Goal: Transaction & Acquisition: Purchase product/service

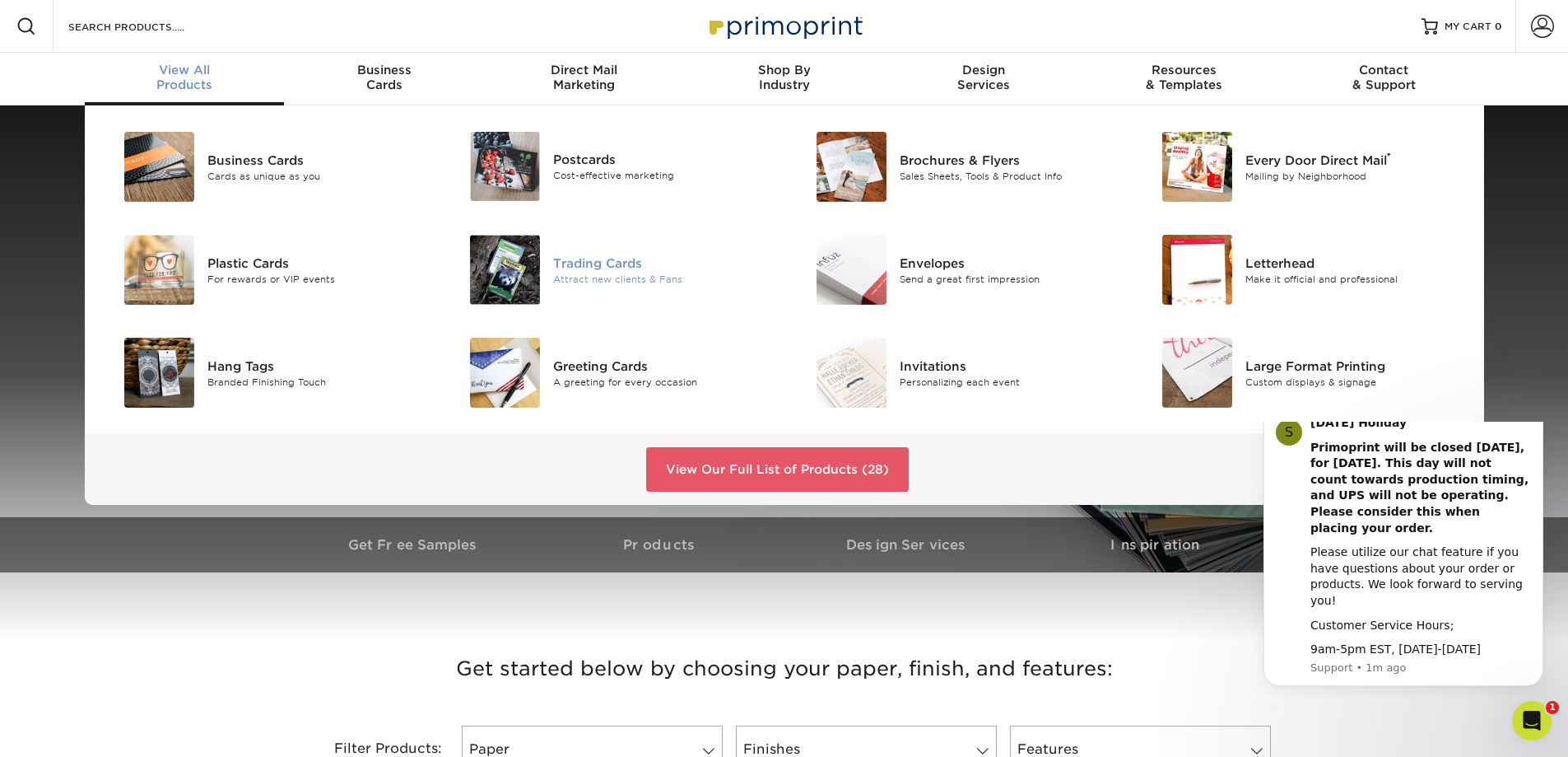
click at [583, 254] on div "Trading Cards" at bounding box center [662, 262] width 218 height 18
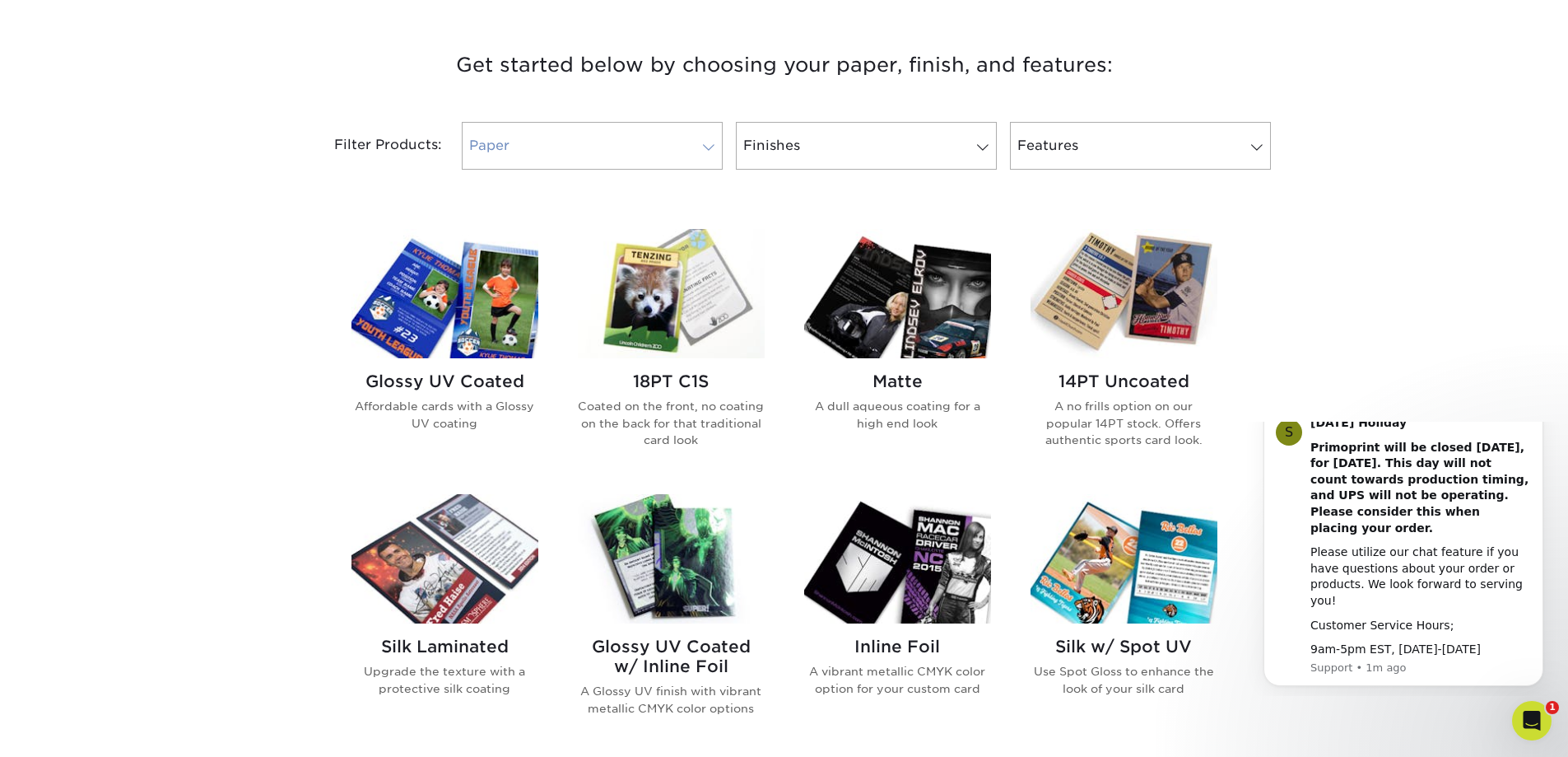
click at [588, 128] on link "Paper" at bounding box center [591, 146] width 261 height 48
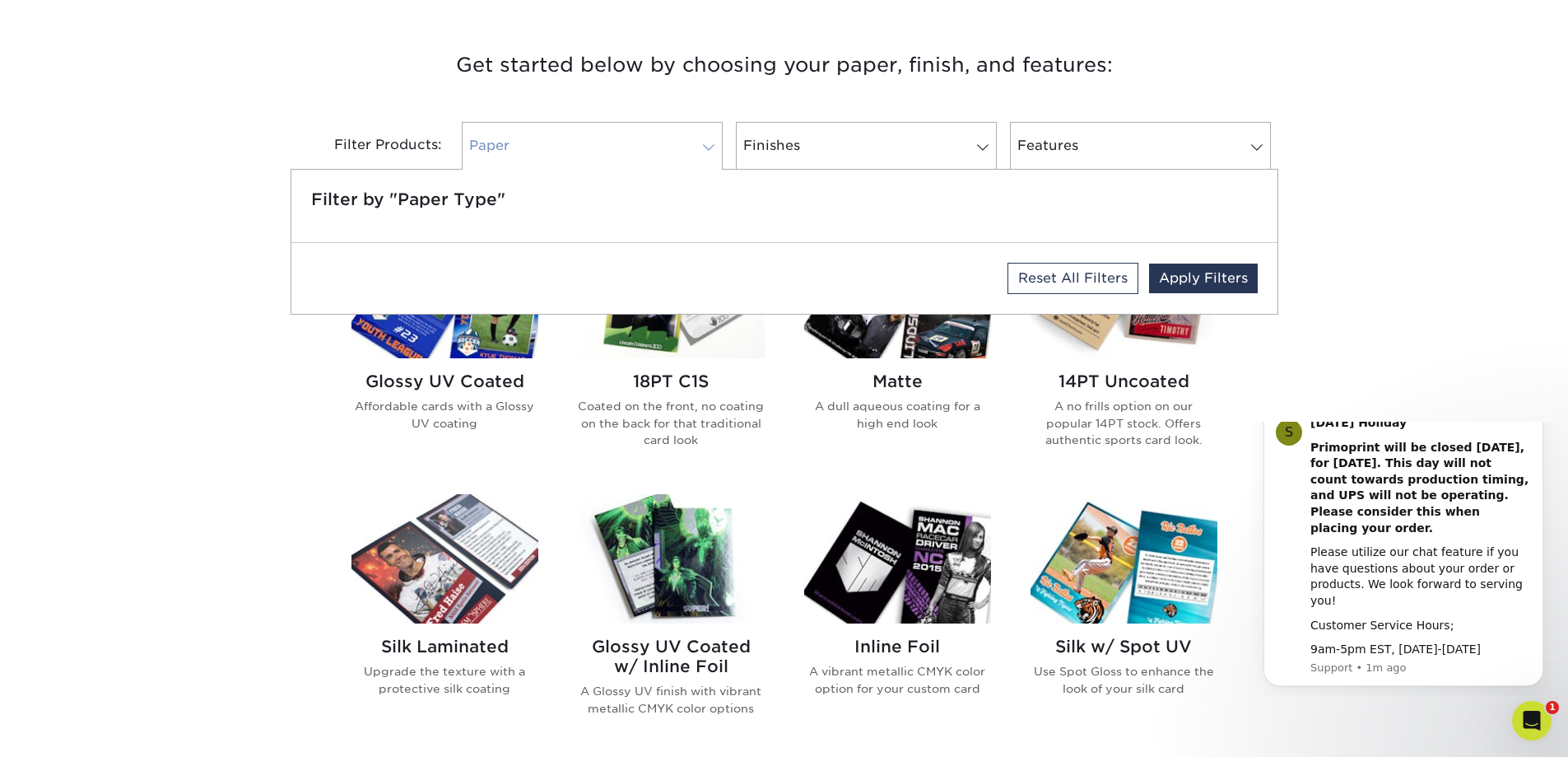
click at [590, 149] on link "Paper" at bounding box center [591, 146] width 261 height 48
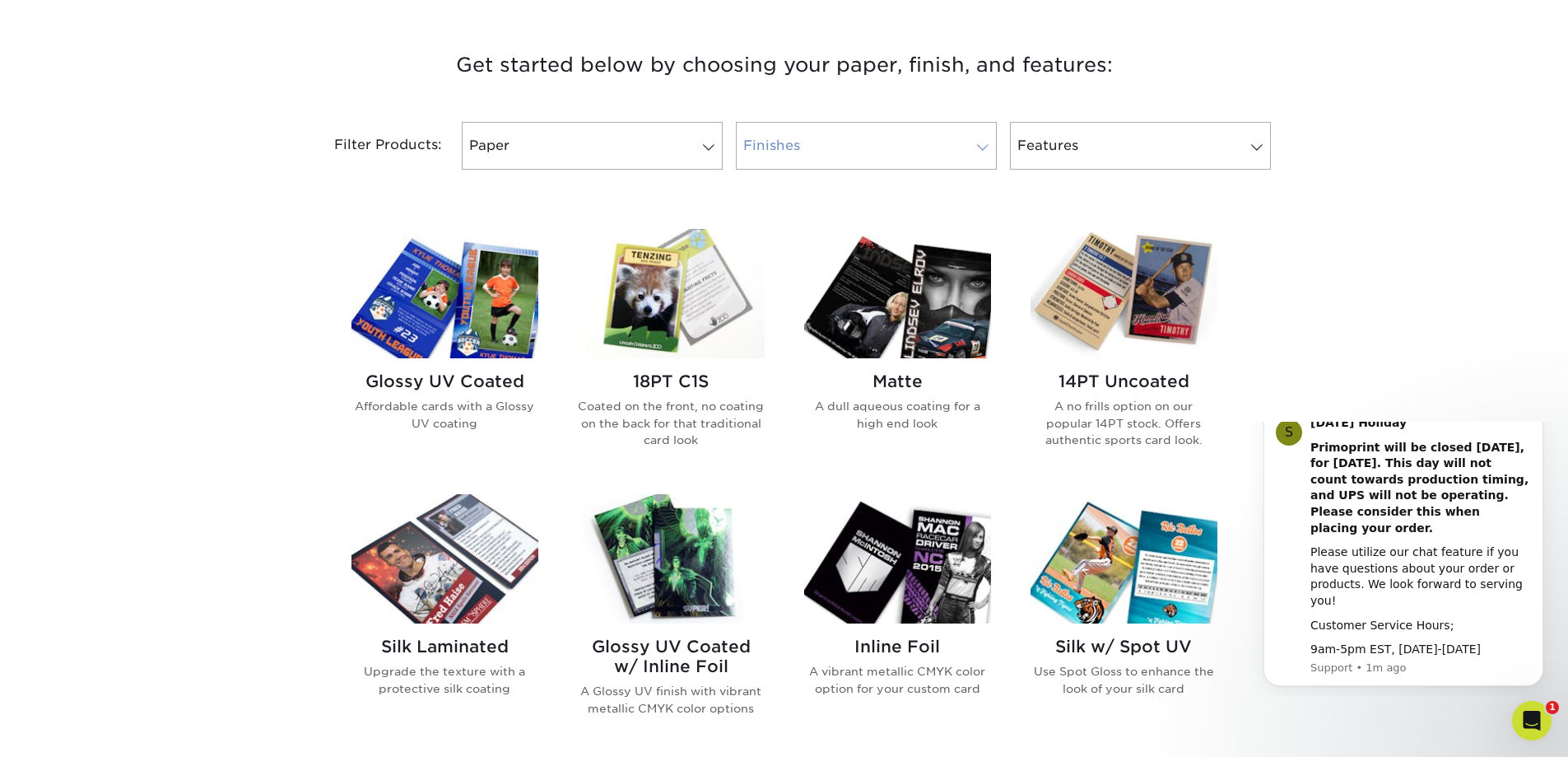
click at [827, 137] on link "Finishes" at bounding box center [866, 146] width 261 height 48
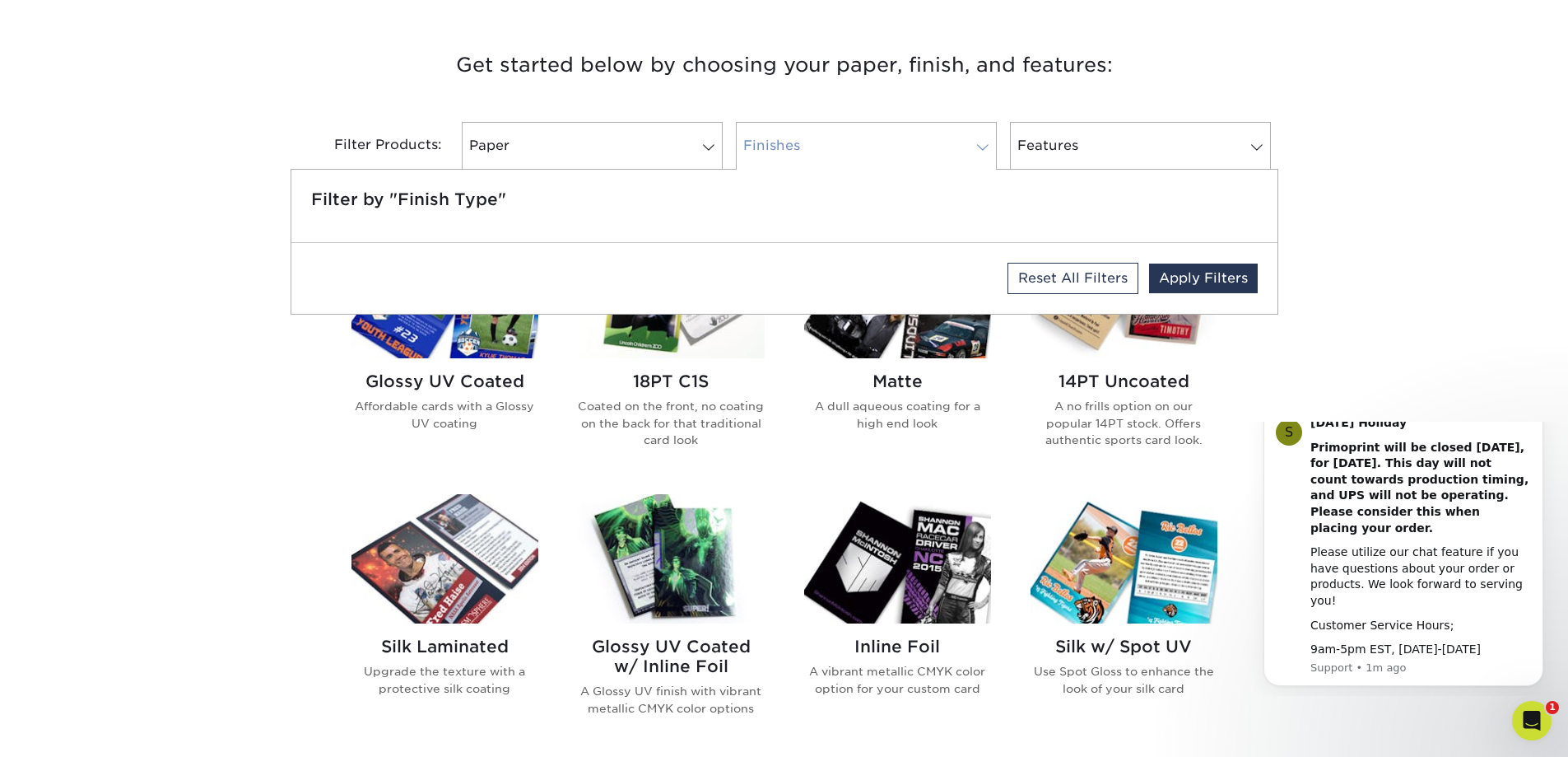
click at [827, 137] on link "Finishes" at bounding box center [866, 146] width 261 height 48
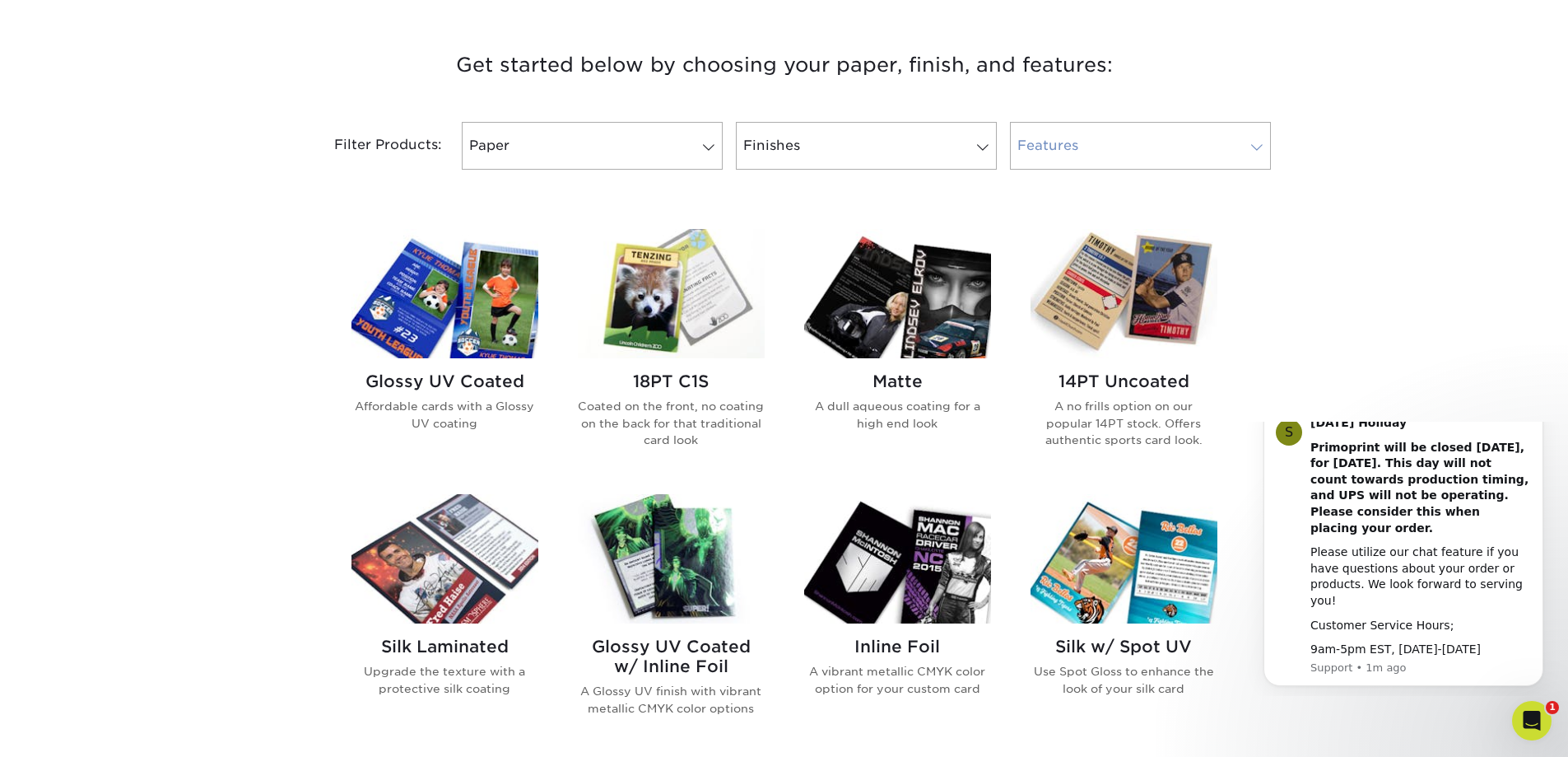
click at [1094, 135] on link "Features" at bounding box center [1140, 146] width 261 height 48
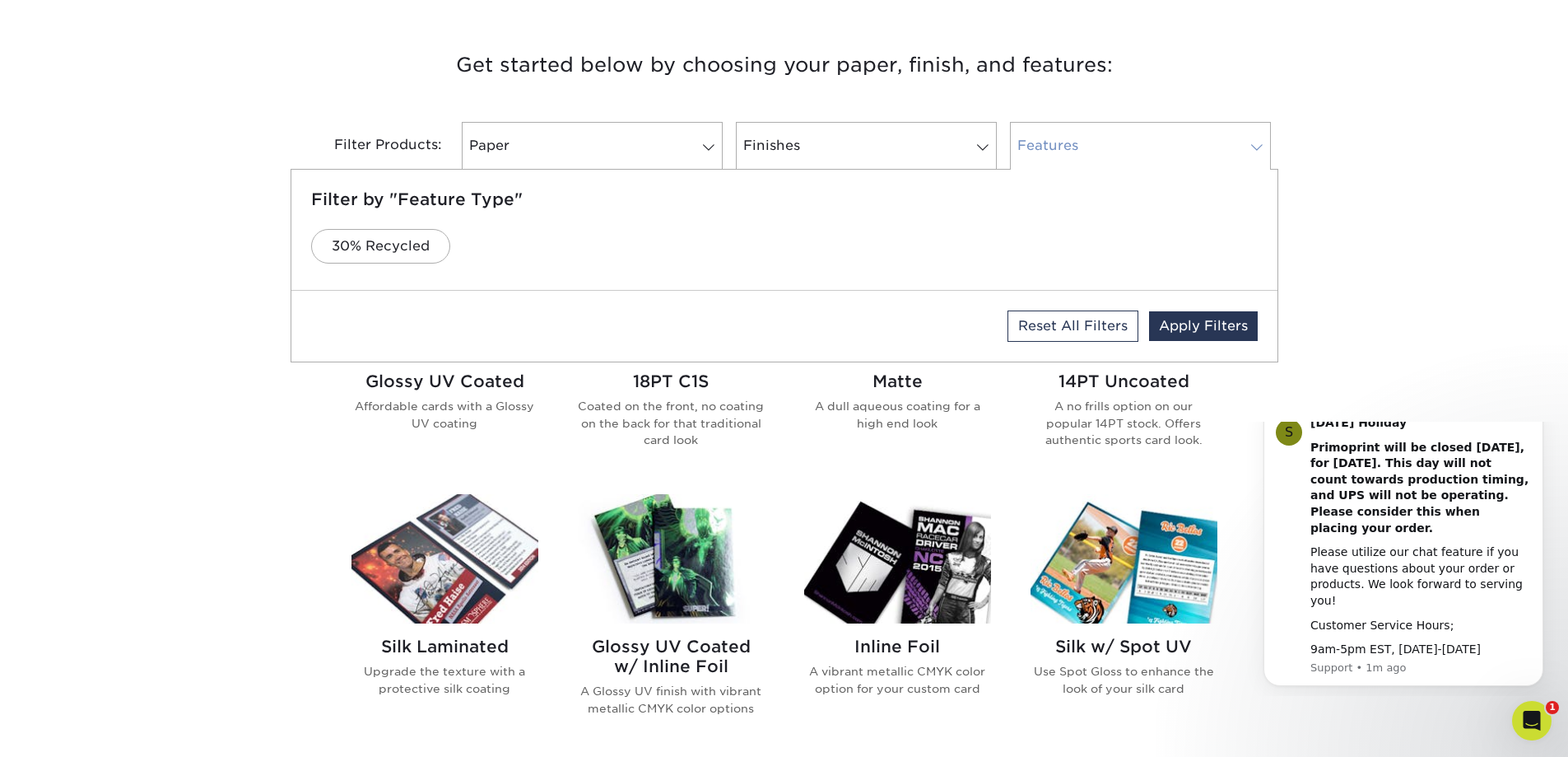
click at [1094, 135] on link "Features" at bounding box center [1140, 146] width 261 height 48
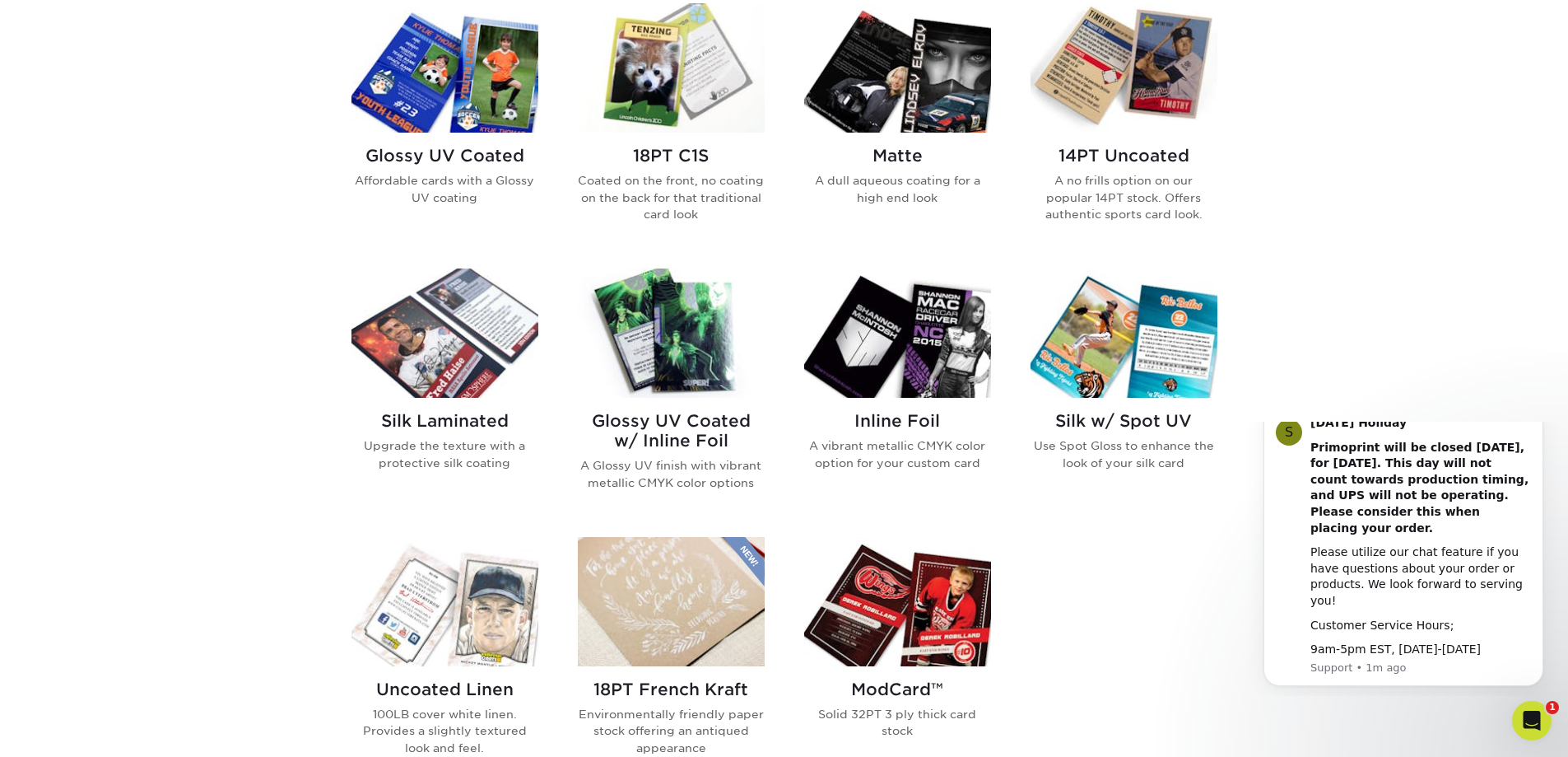
scroll to position [603, 0]
